Goal: Transaction & Acquisition: Purchase product/service

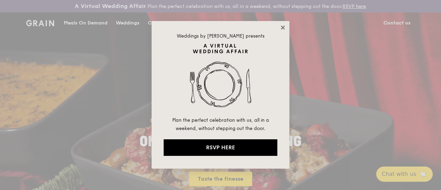
click at [284, 27] on icon at bounding box center [283, 27] width 4 height 4
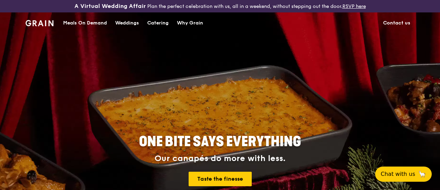
click at [83, 29] on div "Meals On Demand" at bounding box center [85, 23] width 44 height 21
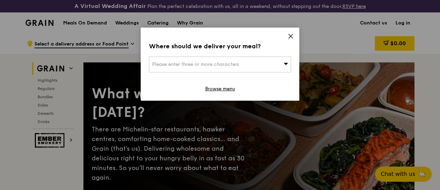
click at [216, 61] on span "Please enter three or more characters" at bounding box center [195, 64] width 87 height 6
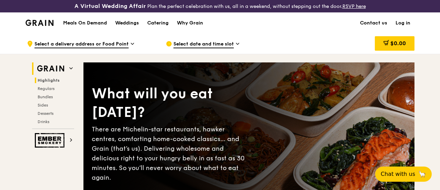
click at [48, 83] on span "Highlights" at bounding box center [49, 80] width 22 height 5
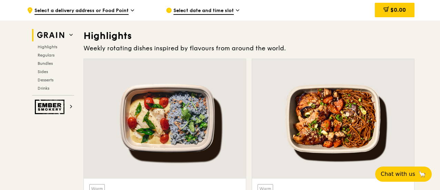
scroll to position [213, 0]
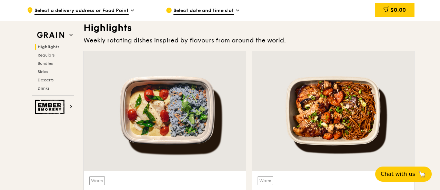
click at [193, 114] on div at bounding box center [165, 111] width 162 height 120
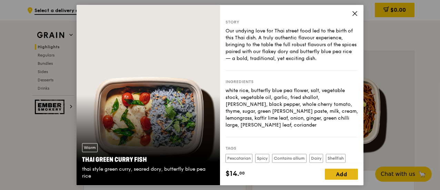
click at [333, 169] on div "Add" at bounding box center [341, 173] width 33 height 11
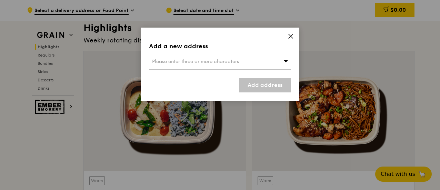
click at [234, 60] on span "Please enter three or more characters" at bounding box center [195, 62] width 87 height 6
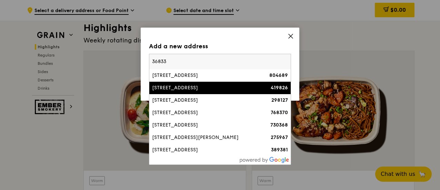
type input "368330"
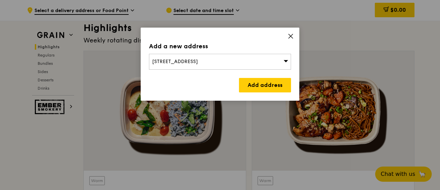
click at [255, 82] on link "Add address" at bounding box center [265, 85] width 52 height 14
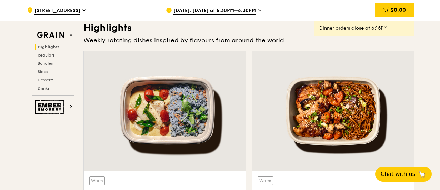
scroll to position [350, 0]
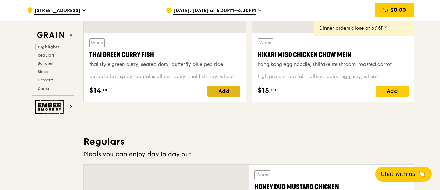
click at [222, 94] on div "Add" at bounding box center [223, 90] width 33 height 11
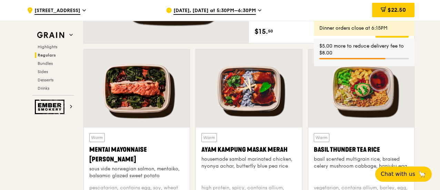
scroll to position [729, 0]
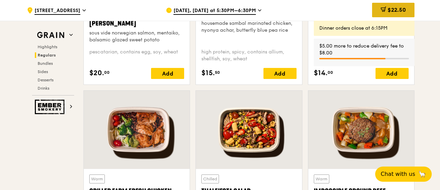
click at [390, 11] on span "$22.50" at bounding box center [396, 10] width 18 height 7
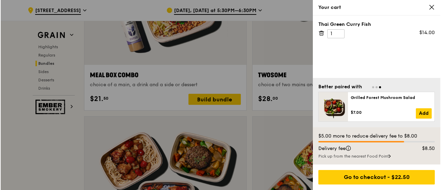
scroll to position [1418, 0]
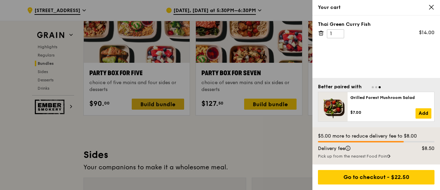
drag, startPoint x: 179, startPoint y: 146, endPoint x: 157, endPoint y: 113, distance: 39.4
click at [179, 144] on div at bounding box center [220, 95] width 440 height 190
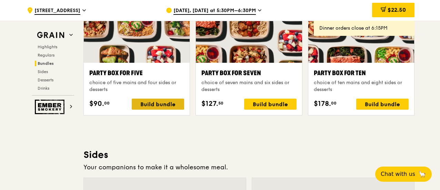
click at [160, 109] on div "Build bundle" at bounding box center [158, 104] width 52 height 11
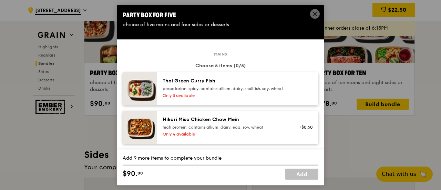
click at [225, 91] on div "pescatarian, spicy, contains allium, dairy, shellfish, soy, wheat" at bounding box center [225, 89] width 124 height 6
click at [297, 130] on div "+$0.50" at bounding box center [304, 127] width 18 height 6
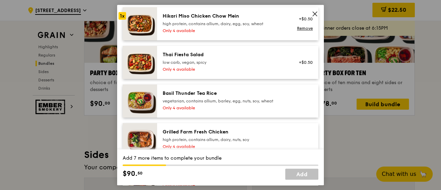
click at [248, 111] on div "Only 4 available" at bounding box center [225, 108] width 124 height 6
click at [249, 135] on div "Grilled Farm Fresh Chicken" at bounding box center [225, 132] width 124 height 7
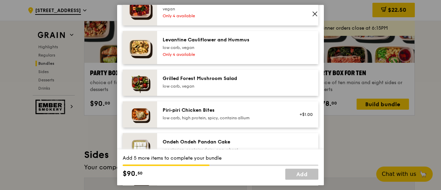
scroll to position [551, 0]
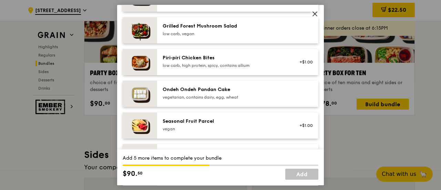
click at [217, 117] on div "Seasonal Fruit Parcel [GEOGRAPHIC_DATA] +$1.00" at bounding box center [237, 125] width 161 height 26
click at [218, 86] on div "Sides/dessert Choose 4 items (1/4) [PERSON_NAME] Smoked Veggies low carb, vegan…" at bounding box center [221, 69] width 196 height 372
click at [213, 89] on div "Sides/dessert Choose 4 items (1/4) [PERSON_NAME] Smoked Veggies low carb, vegan…" at bounding box center [221, 69] width 196 height 372
drag, startPoint x: 220, startPoint y: 62, endPoint x: 194, endPoint y: 93, distance: 40.8
click at [220, 61] on div "Piri‑piri Chicken Bites" at bounding box center [225, 57] width 124 height 7
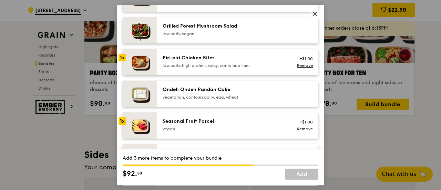
click at [190, 93] on div "Ondeh Ondeh Pandan Cake" at bounding box center [225, 89] width 124 height 7
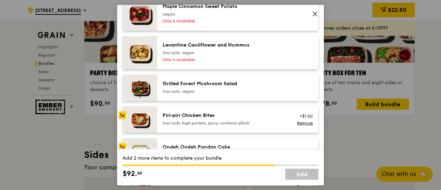
scroll to position [448, 0]
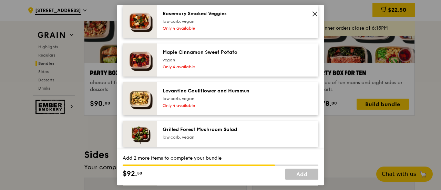
click at [202, 70] on div "Only 4 available" at bounding box center [225, 67] width 124 height 6
click at [207, 94] on div "Levantine Cauliflower and Hummus" at bounding box center [225, 91] width 124 height 7
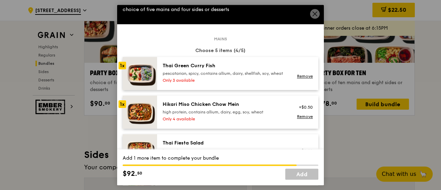
scroll to position [0, 0]
